Goal: Check status: Check status

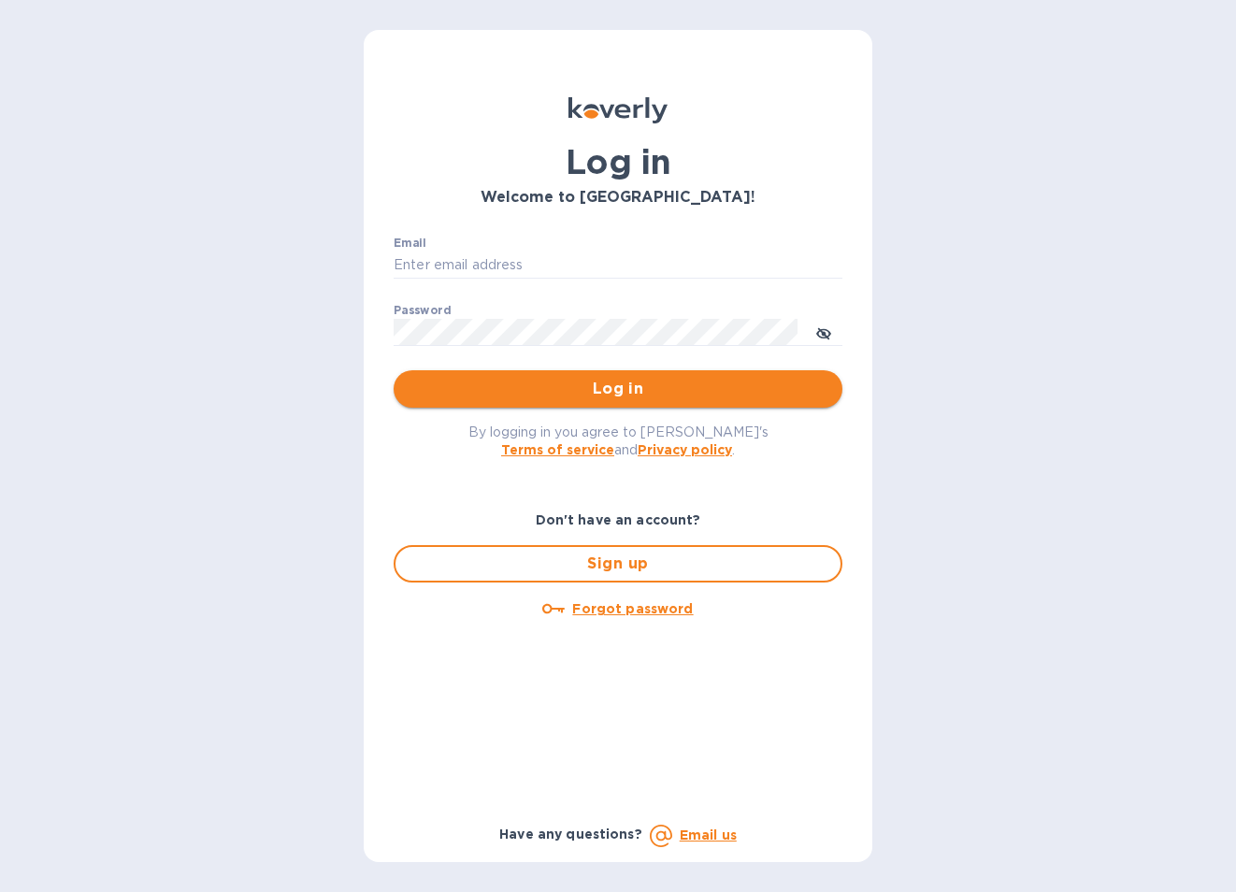
type input "[EMAIL_ADDRESS][DOMAIN_NAME]"
click at [617, 394] on span "Log in" at bounding box center [617, 389] width 419 height 22
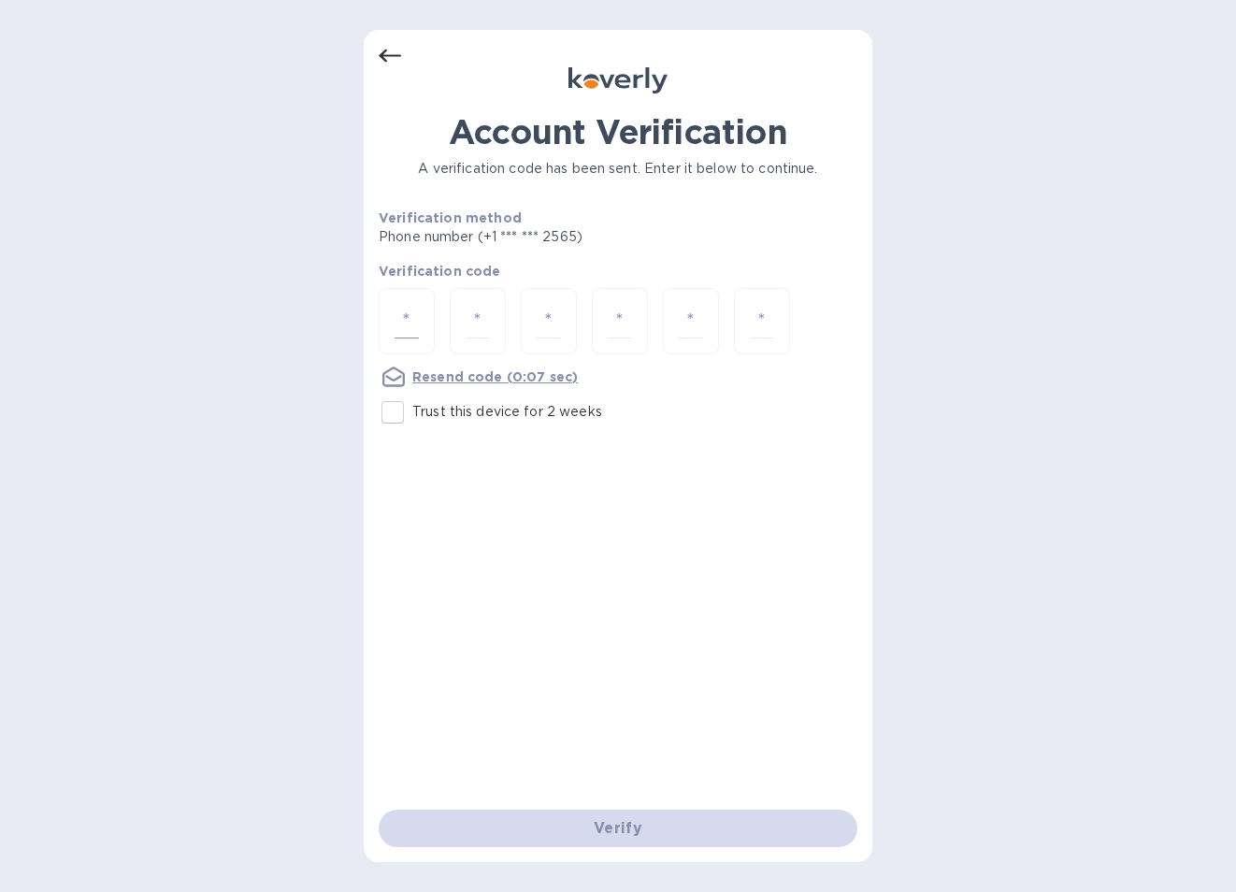
click at [405, 322] on input "number" at bounding box center [406, 321] width 24 height 35
type input "1"
type input "3"
type input "7"
type input "9"
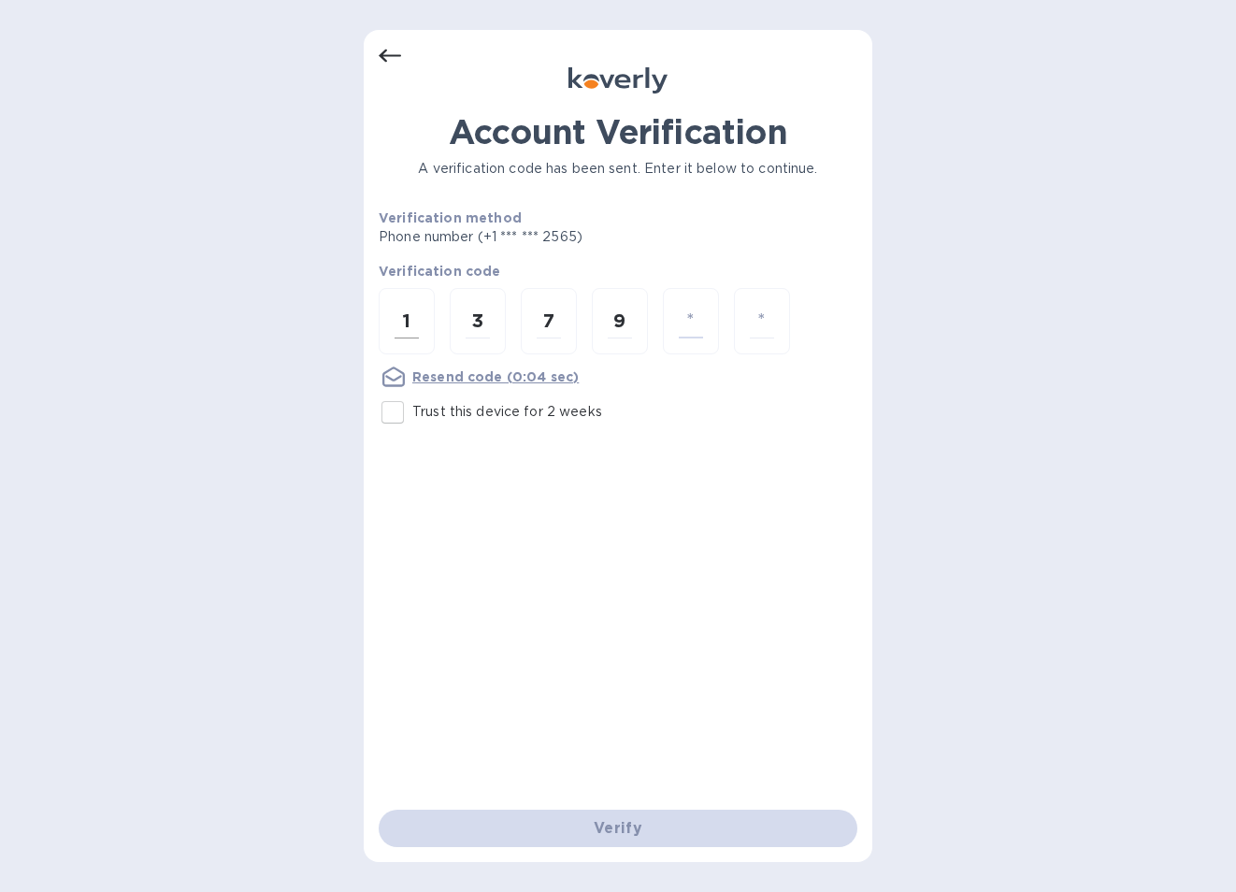
type input "8"
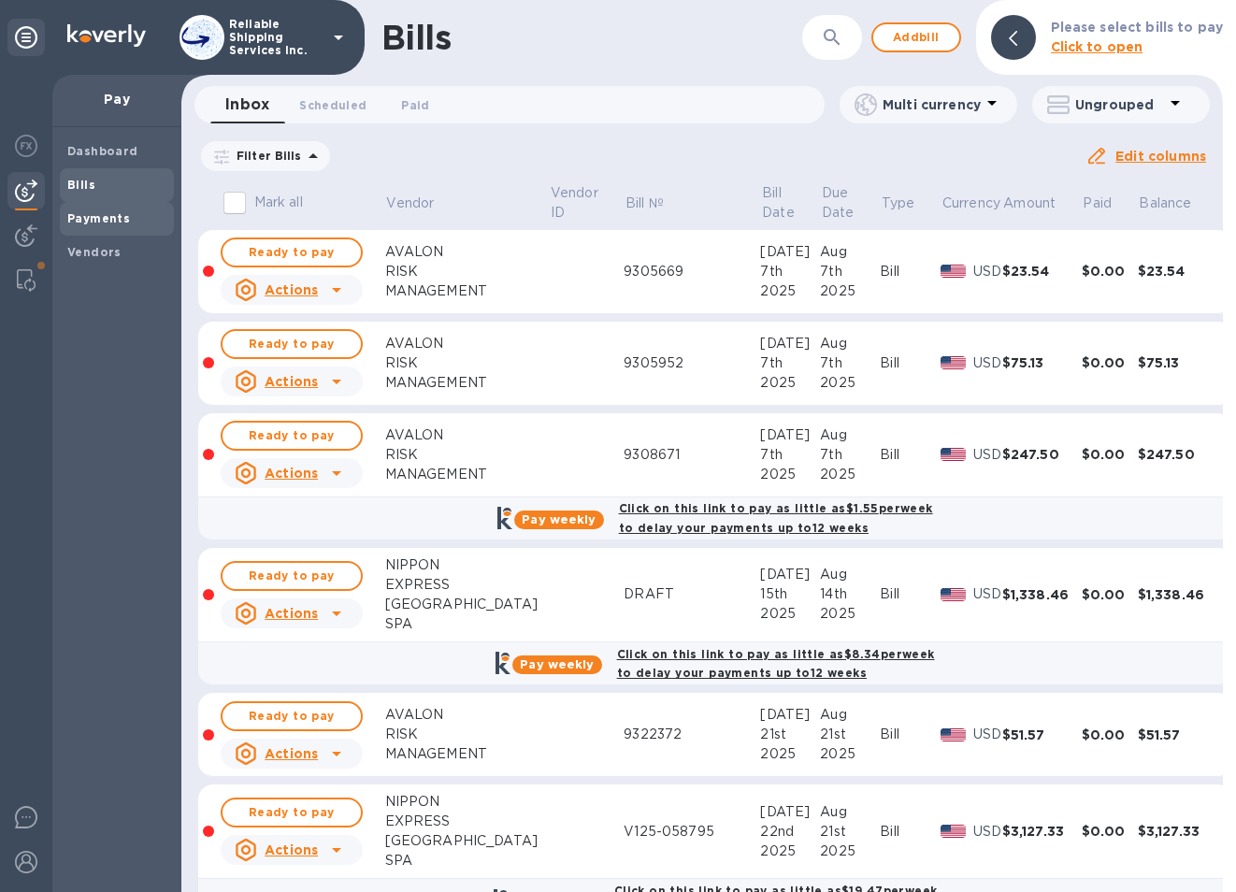
click at [115, 228] on div "Payments" at bounding box center [117, 219] width 114 height 34
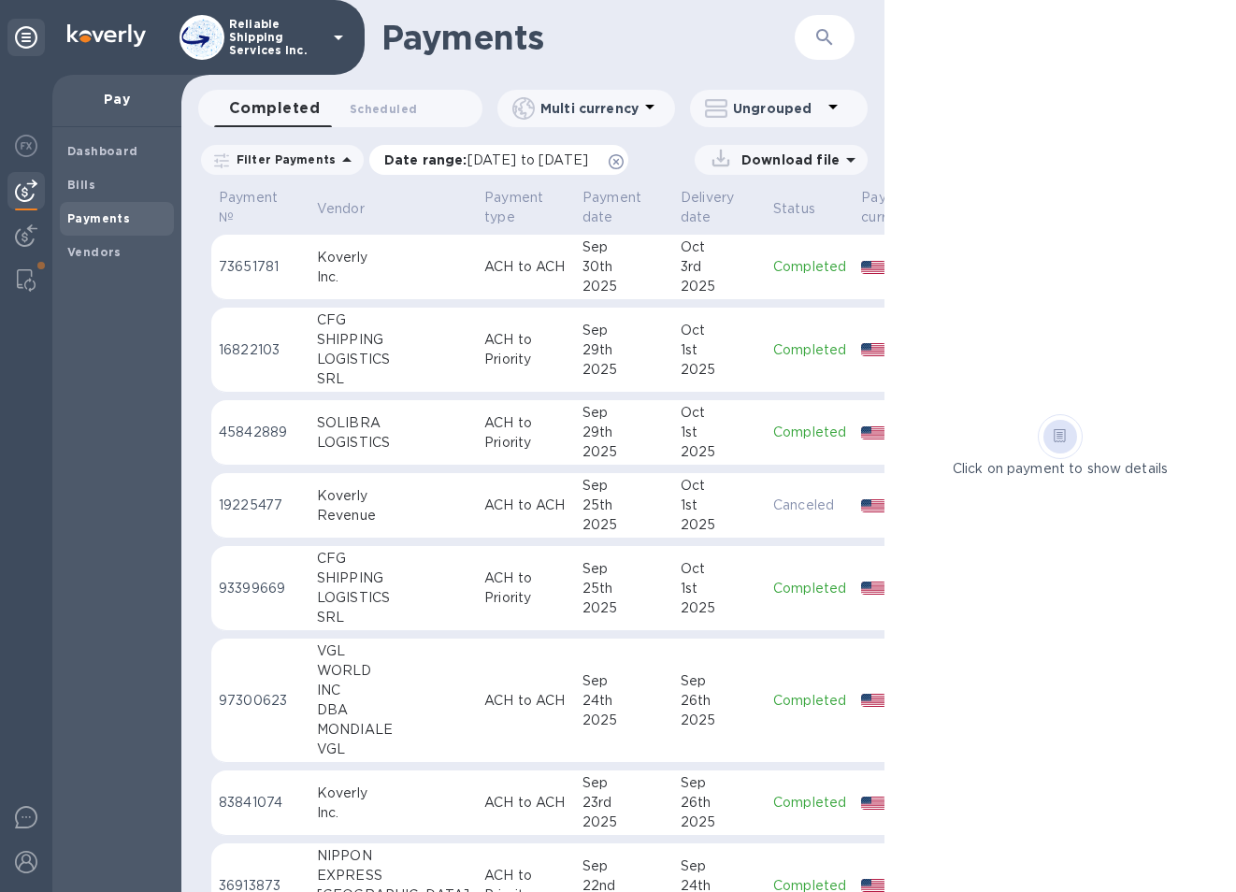
click at [623, 165] on icon at bounding box center [616, 161] width 15 height 15
